Goal: Contribute content

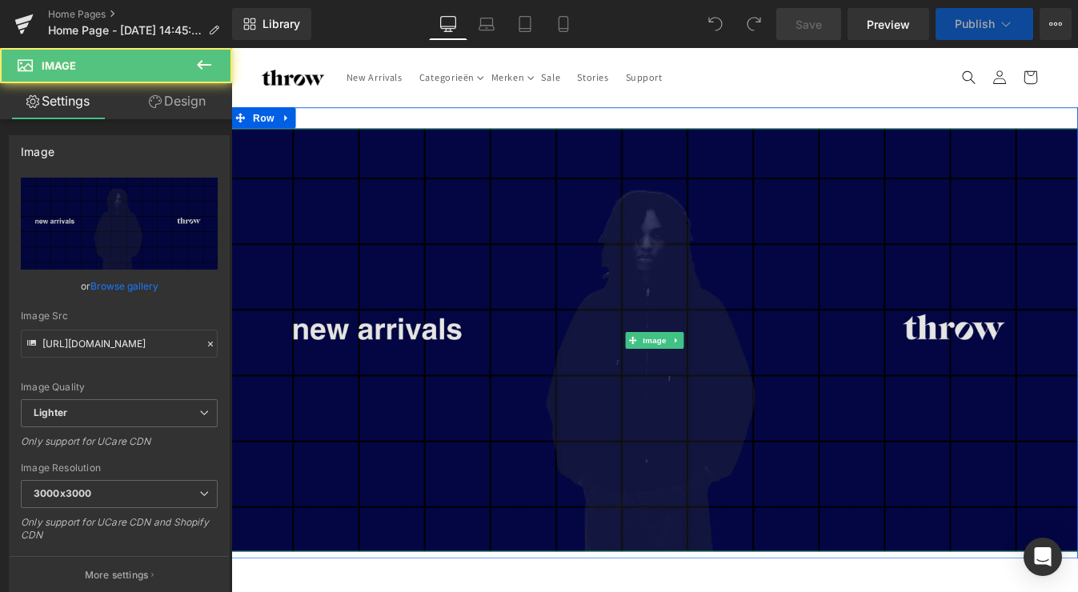
click at [607, 222] on img at bounding box center [715, 382] width 968 height 484
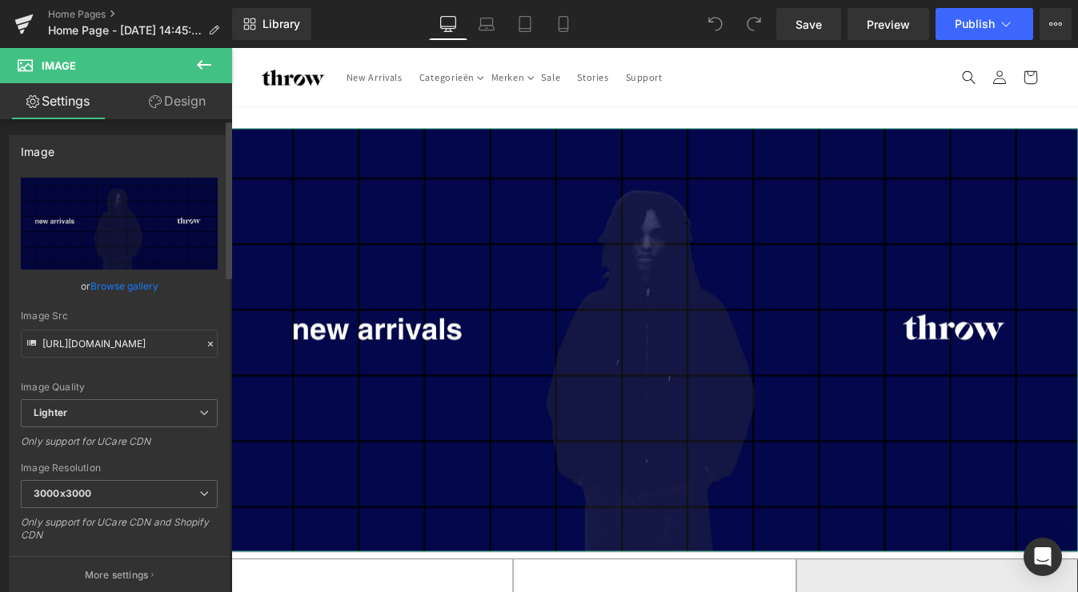
click at [129, 286] on link "Browse gallery" at bounding box center [124, 286] width 68 height 28
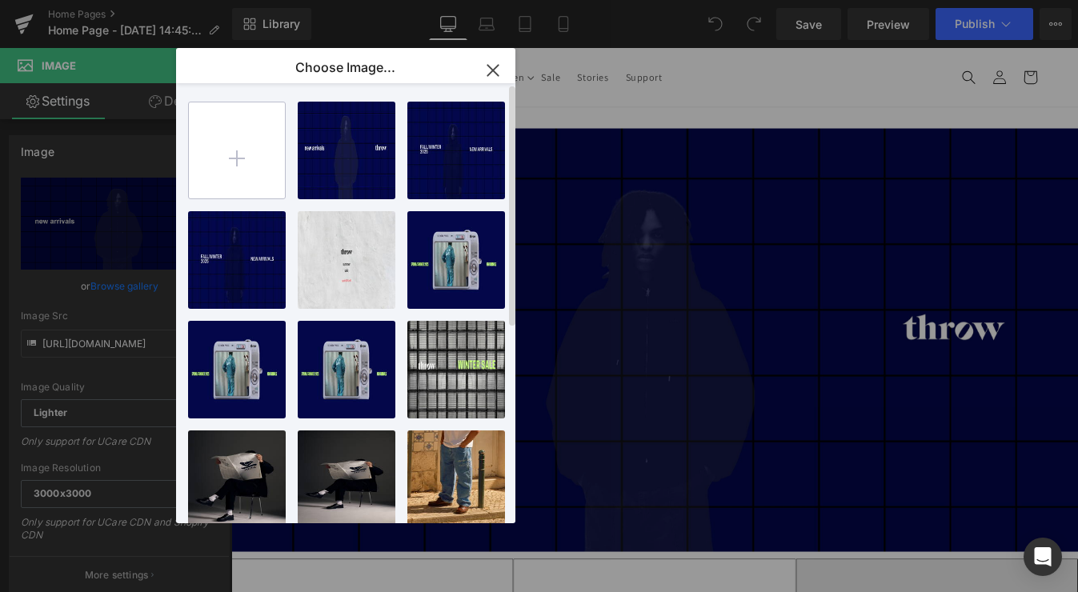
click at [239, 135] on input "file" at bounding box center [237, 150] width 96 height 96
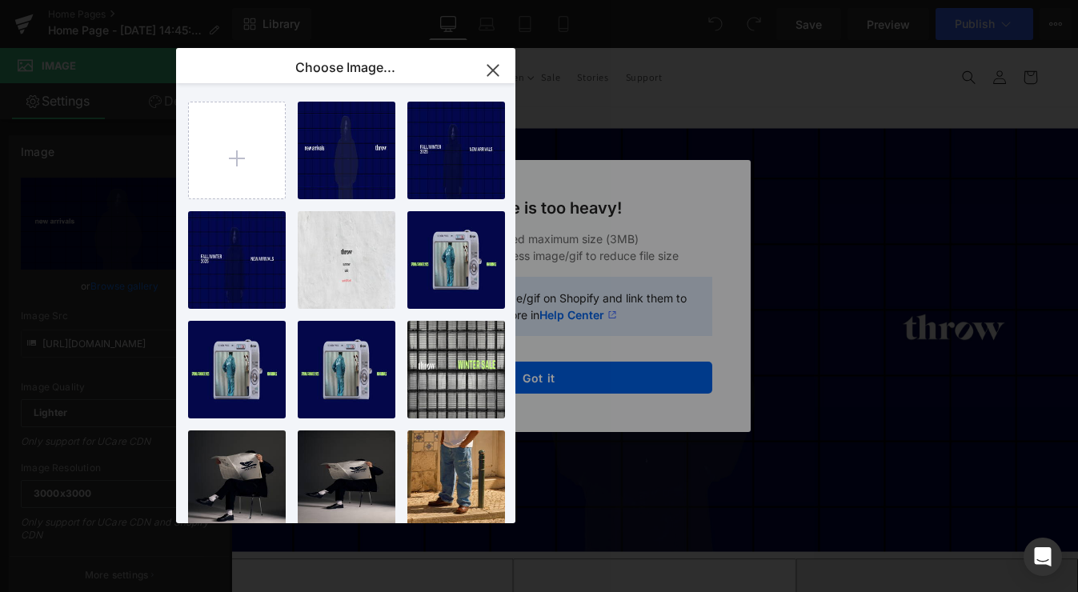
click at [496, 62] on icon "button" at bounding box center [493, 71] width 26 height 26
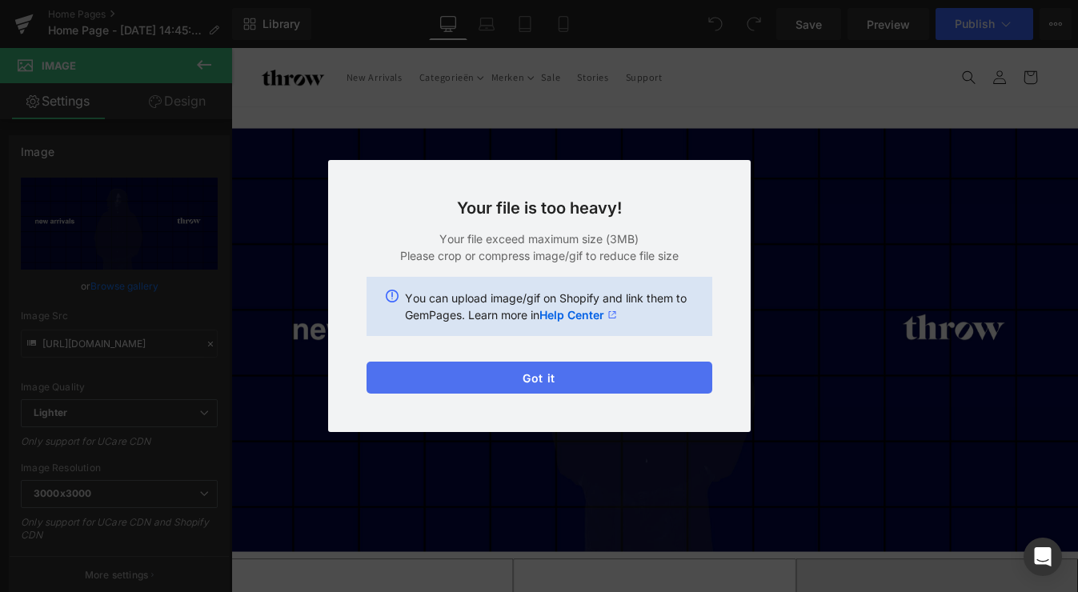
click at [489, 382] on button "Got it" at bounding box center [539, 378] width 346 height 32
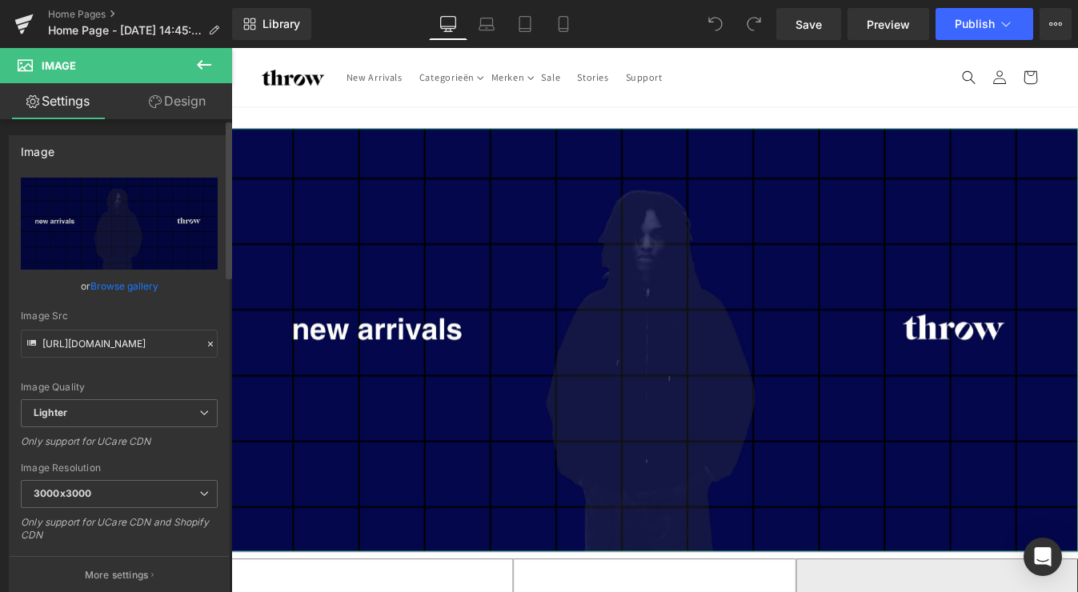
click at [134, 292] on link "Browse gallery" at bounding box center [124, 286] width 68 height 28
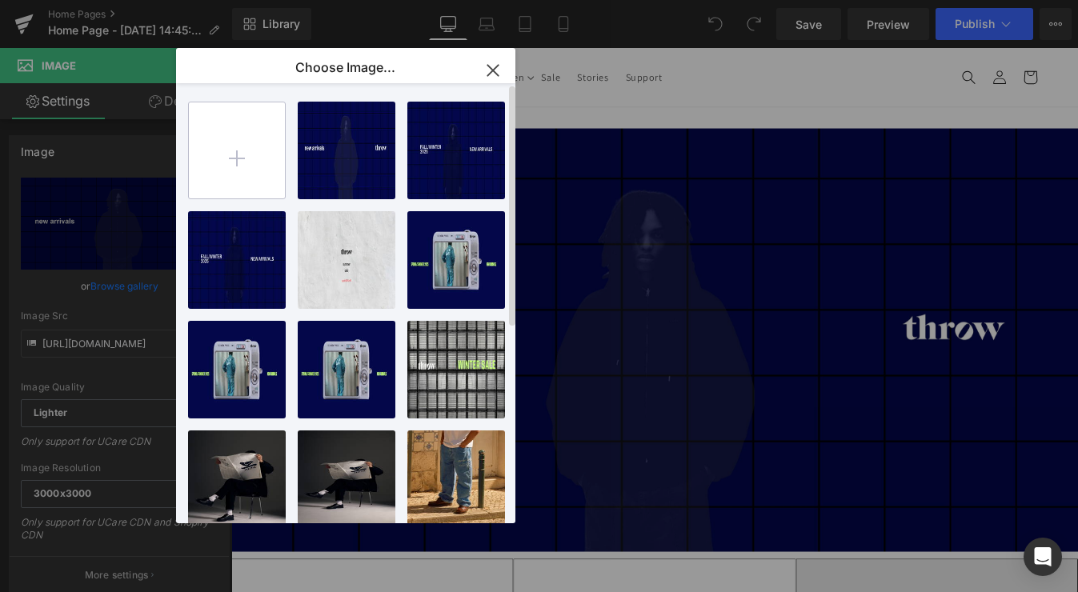
type input "C:\fakepath\bannert.jpg"
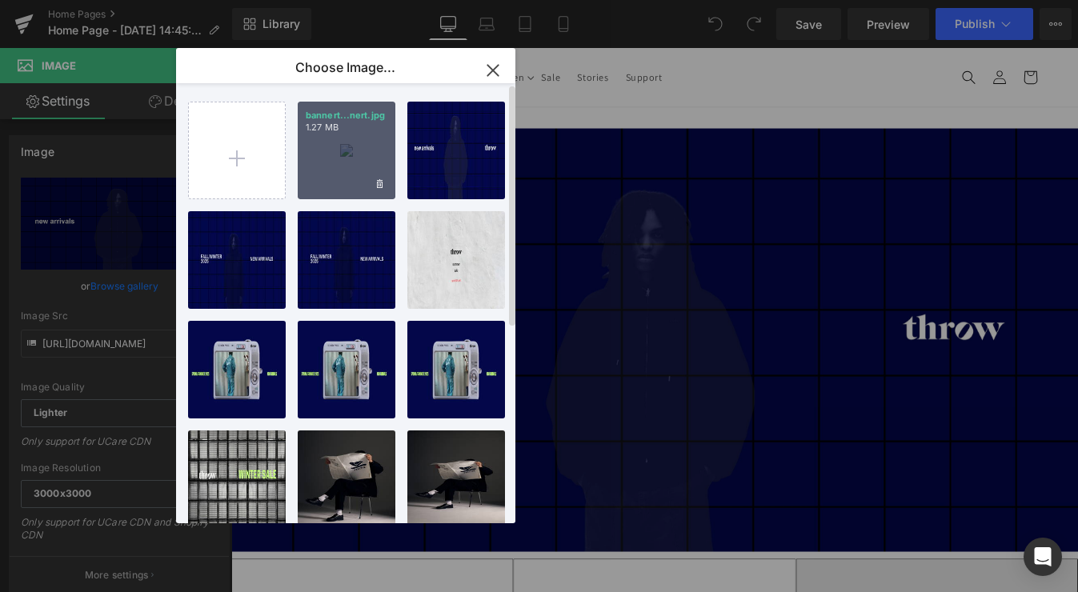
click at [354, 153] on div "bannert...nert.jpg 1.27 MB" at bounding box center [347, 151] width 98 height 98
type input "[URL][DOMAIN_NAME]"
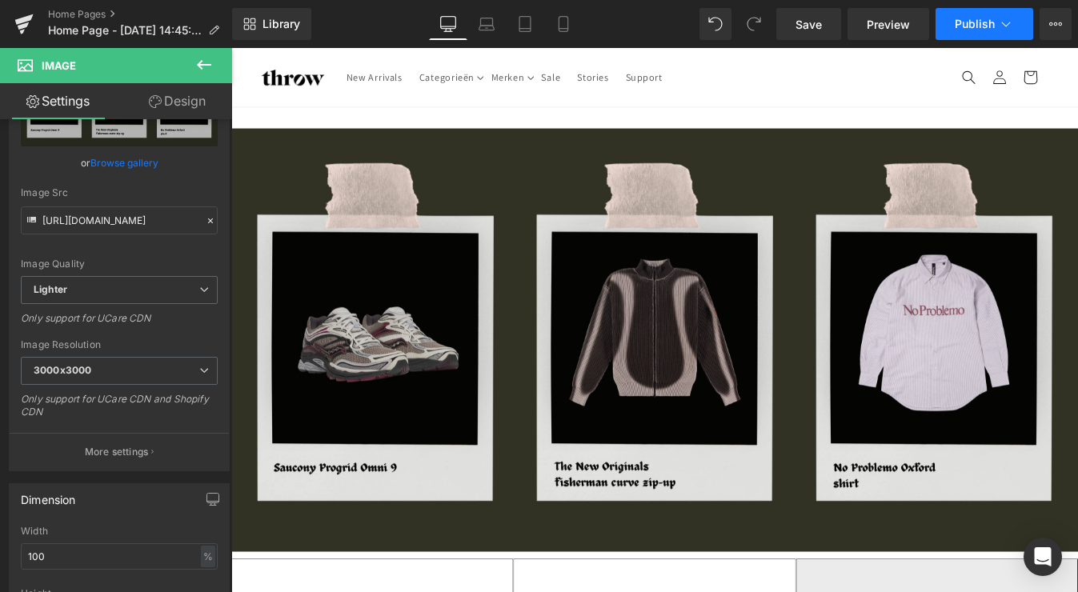
click at [974, 22] on span "Publish" at bounding box center [975, 24] width 40 height 13
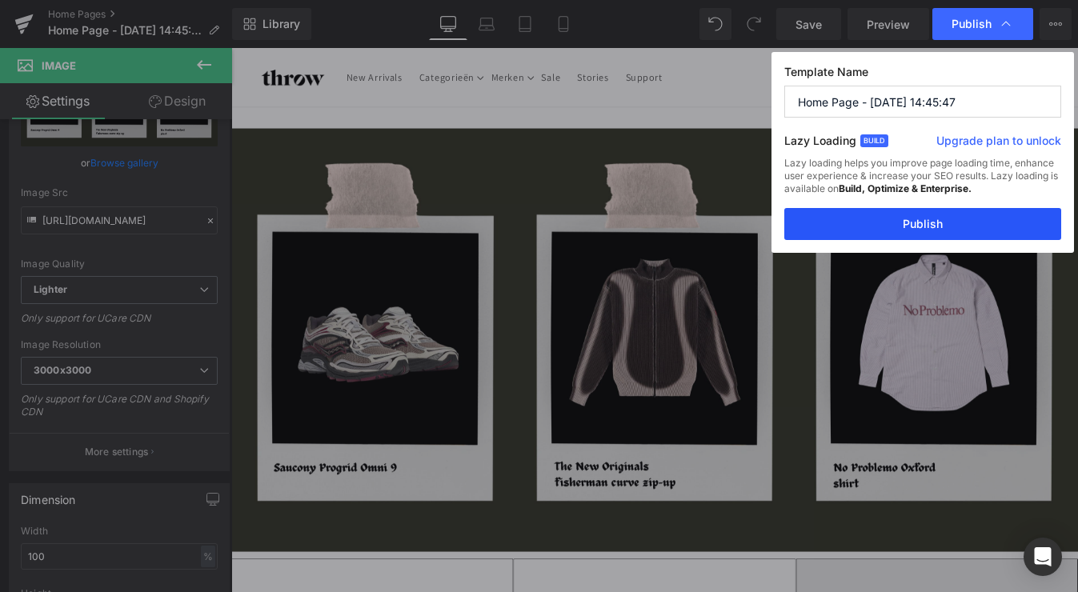
click at [862, 219] on button "Publish" at bounding box center [922, 224] width 277 height 32
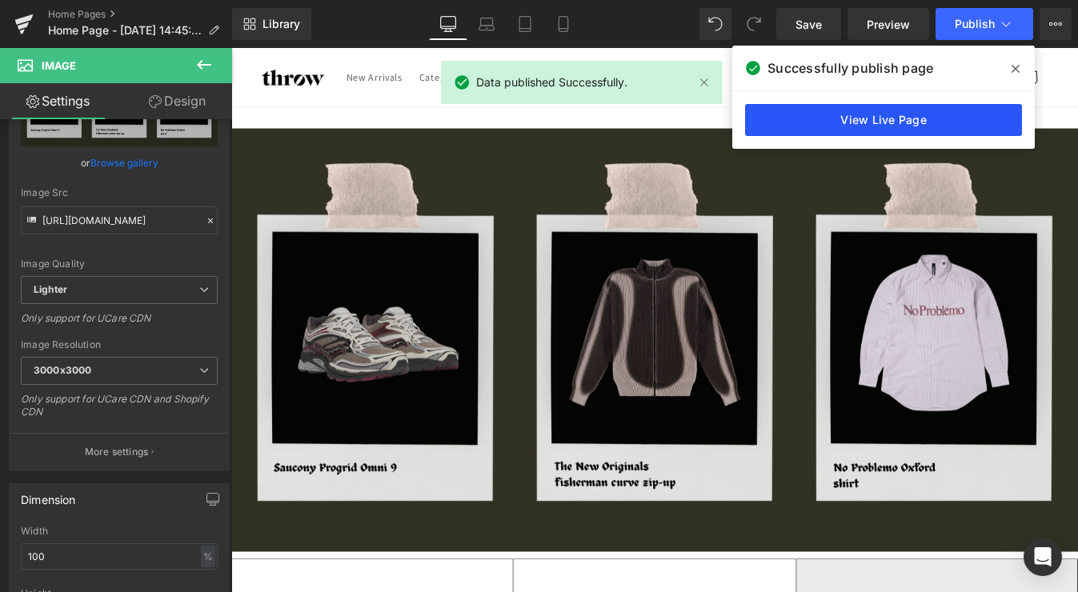
click at [930, 118] on link "View Live Page" at bounding box center [883, 120] width 277 height 32
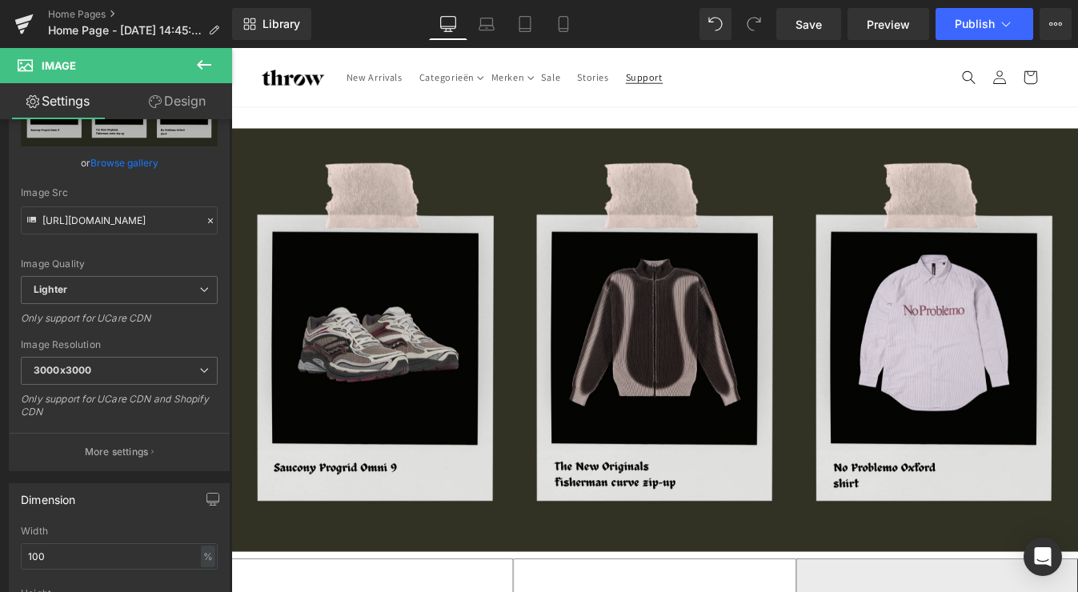
click at [703, 74] on span "Support" at bounding box center [704, 81] width 42 height 14
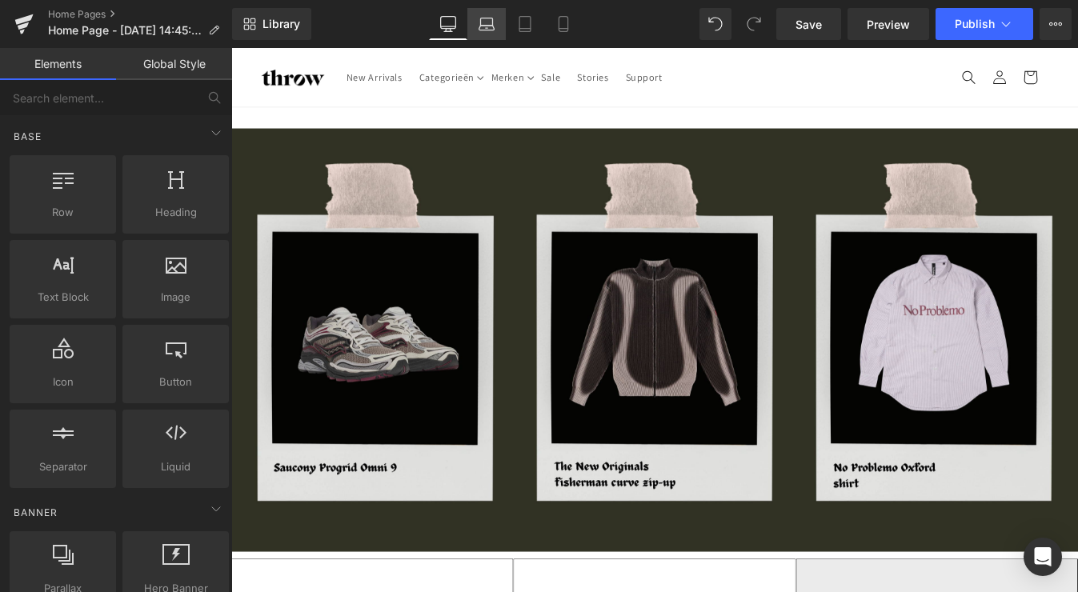
click at [491, 33] on link "Laptop" at bounding box center [486, 24] width 38 height 32
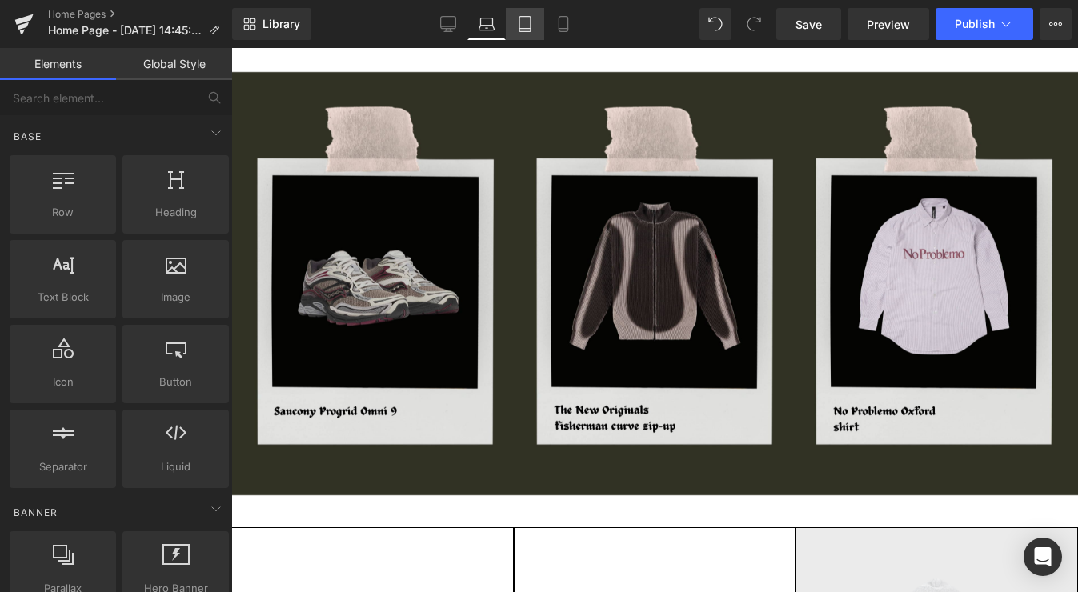
click at [526, 34] on link "Tablet" at bounding box center [525, 24] width 38 height 32
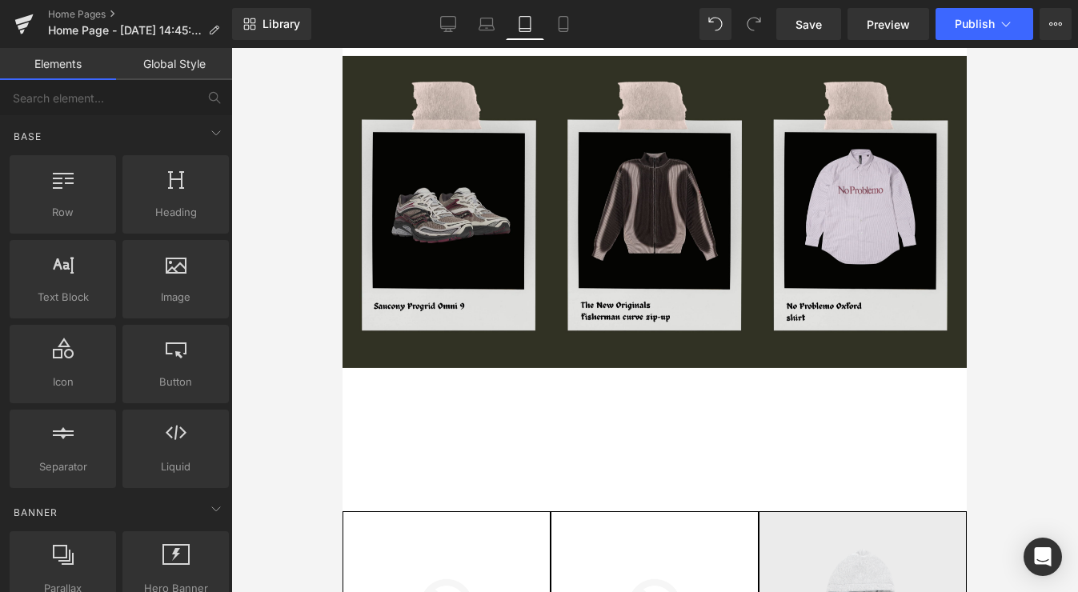
scroll to position [52, 0]
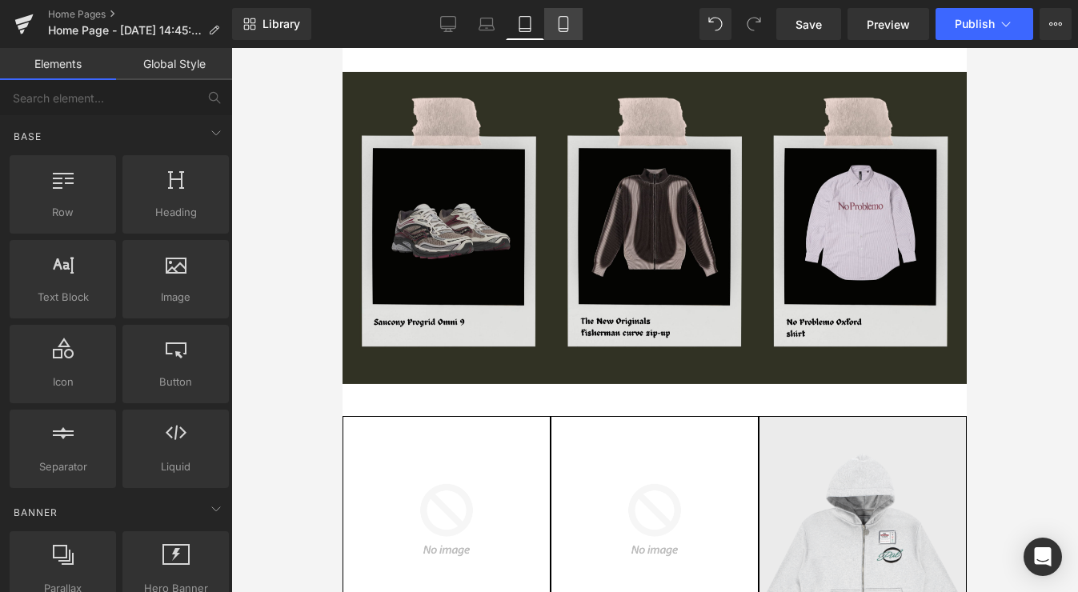
click at [563, 14] on link "Mobile" at bounding box center [563, 24] width 38 height 32
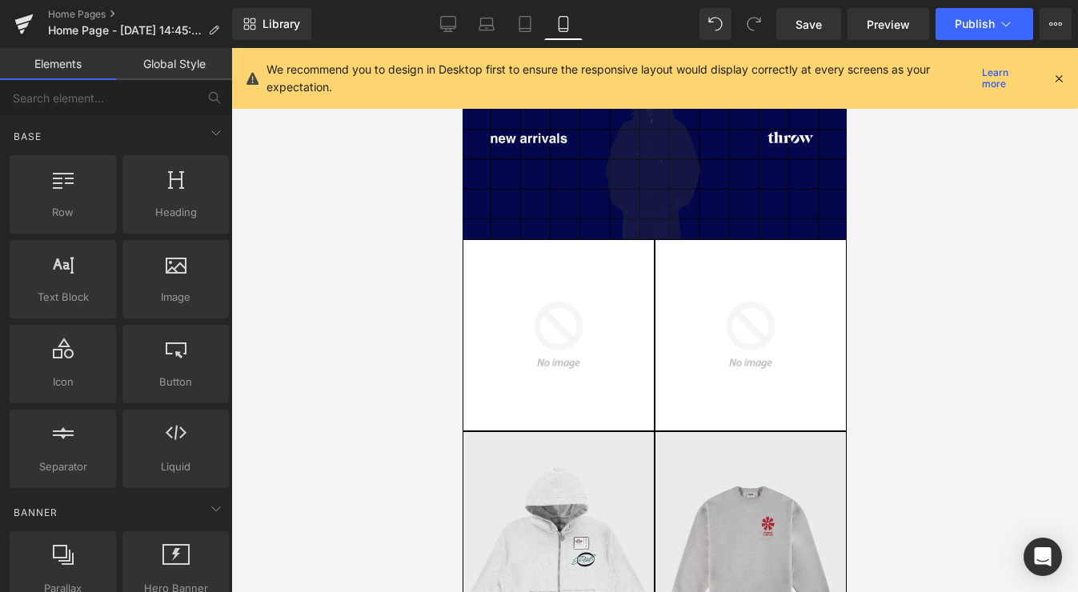
scroll to position [51, 0]
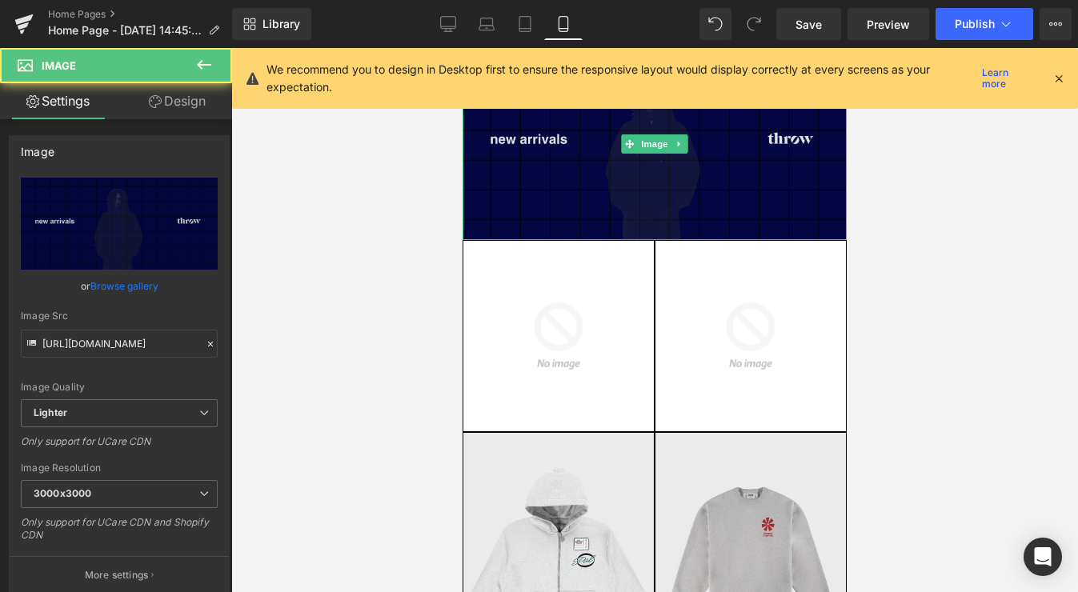
click at [523, 158] on img at bounding box center [654, 144] width 384 height 192
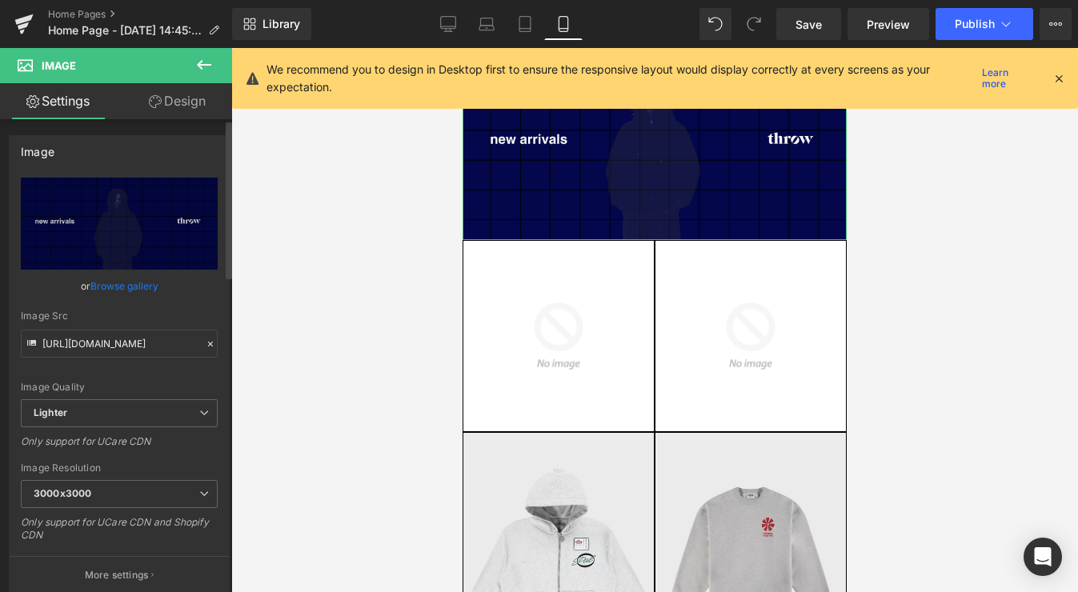
click at [143, 286] on link "Browse gallery" at bounding box center [124, 286] width 68 height 28
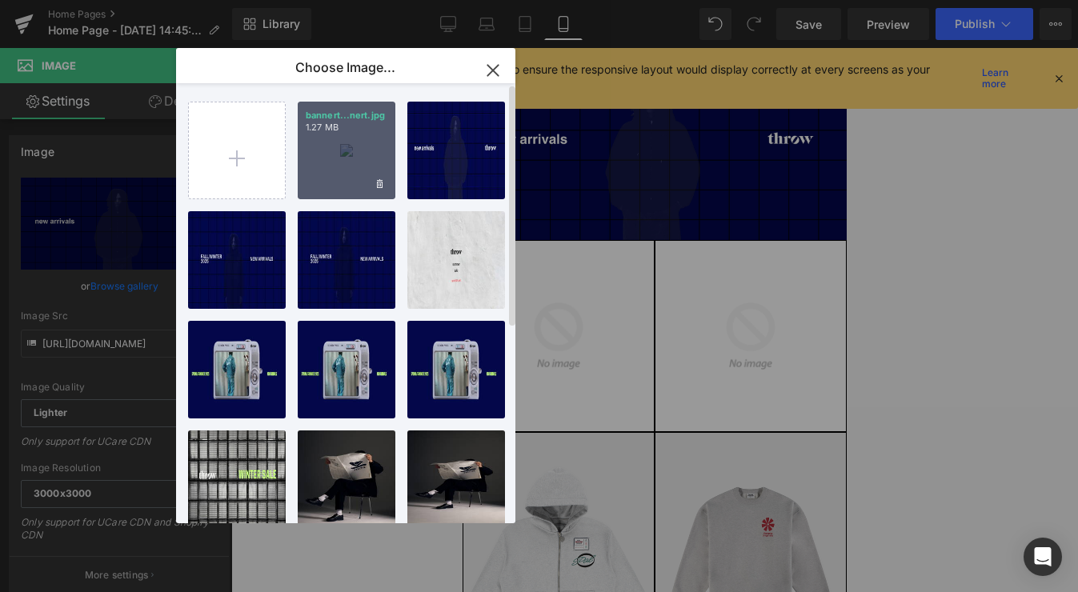
click at [342, 155] on div "bannert...nert.jpg 1.27 MB" at bounding box center [347, 151] width 98 height 98
type input "[URL][DOMAIN_NAME]"
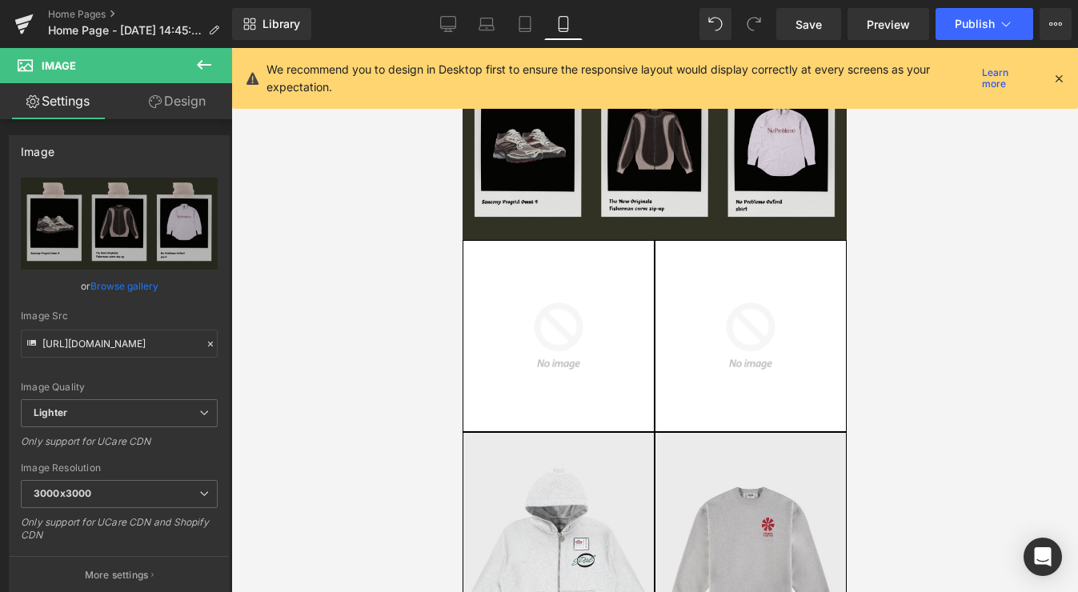
click at [342, 155] on div at bounding box center [654, 320] width 847 height 544
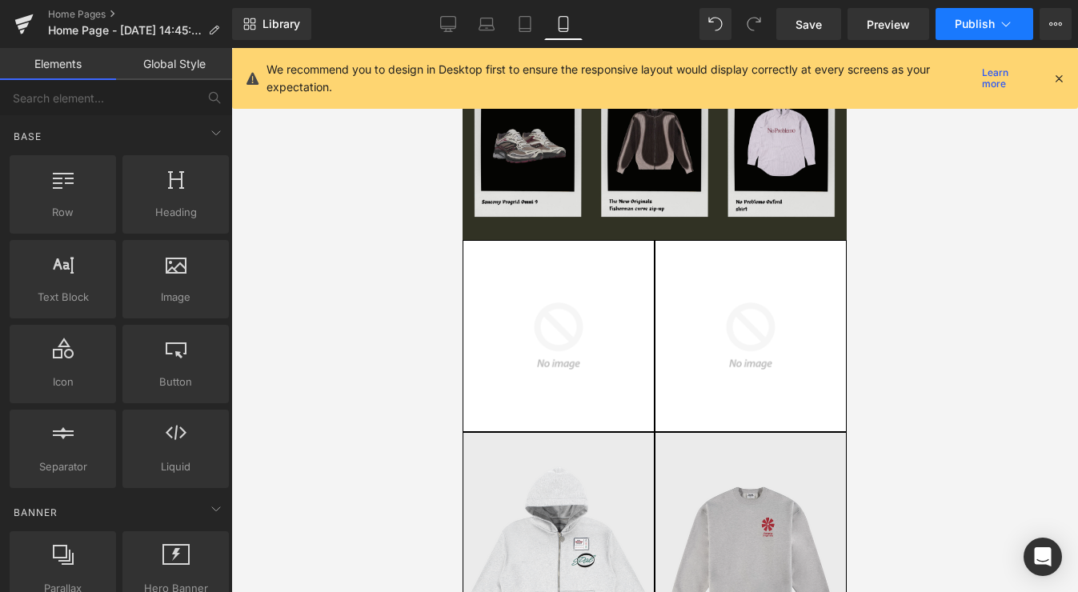
click at [969, 23] on span "Publish" at bounding box center [975, 24] width 40 height 13
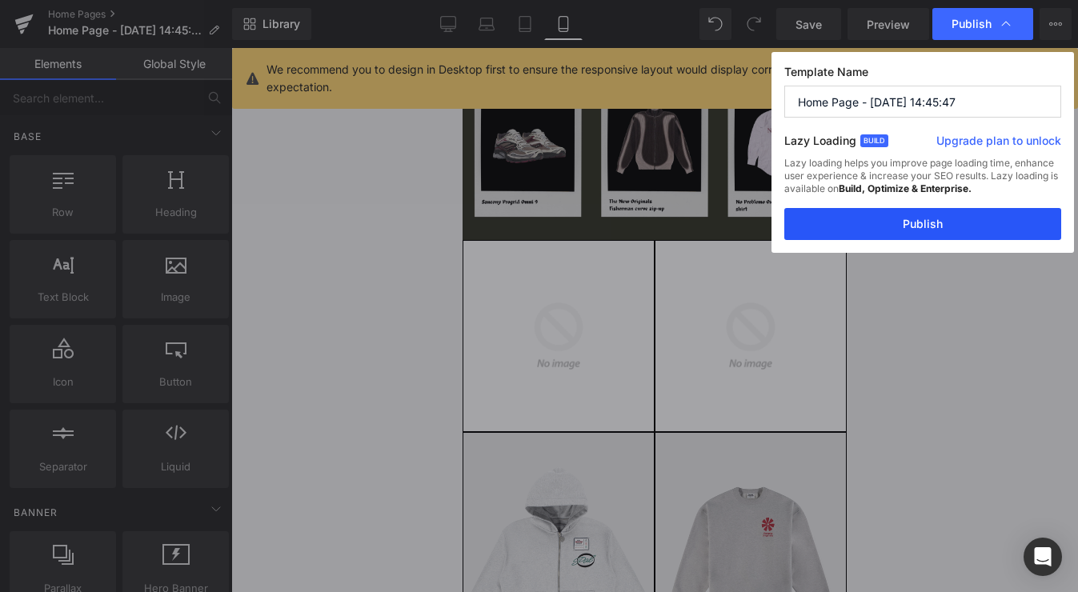
click at [904, 225] on button "Publish" at bounding box center [922, 224] width 277 height 32
